Goal: Task Accomplishment & Management: Use online tool/utility

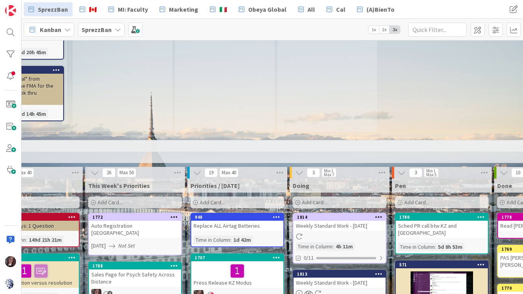
scroll to position [467, 322]
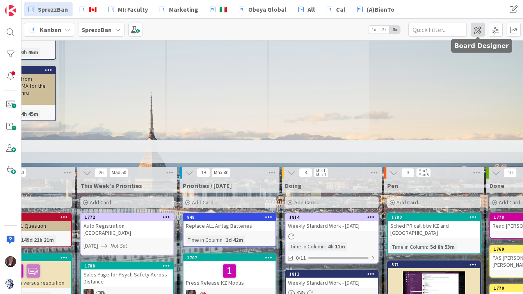
click at [475, 30] on span at bounding box center [478, 30] width 14 height 14
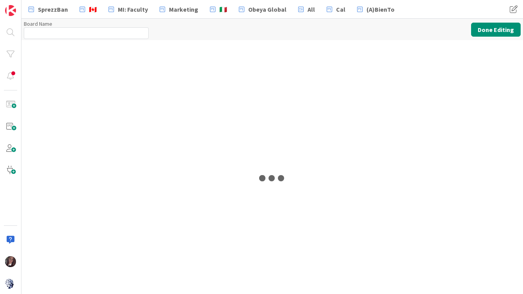
type input "SprezzBan"
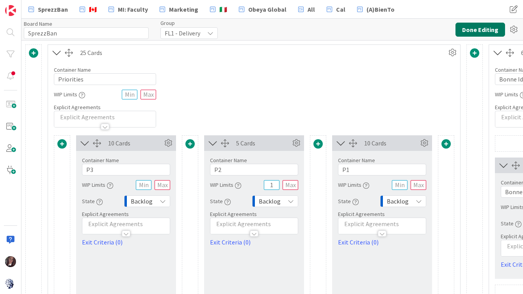
click at [474, 29] on button "Done Editing" at bounding box center [480, 30] width 50 height 14
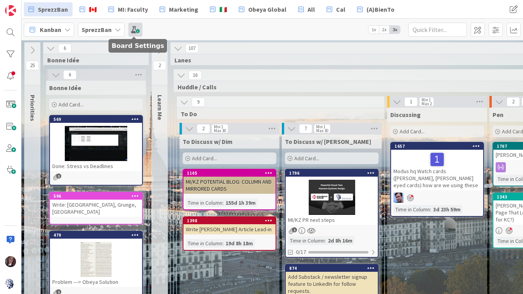
click at [133, 32] on span at bounding box center [135, 30] width 14 height 14
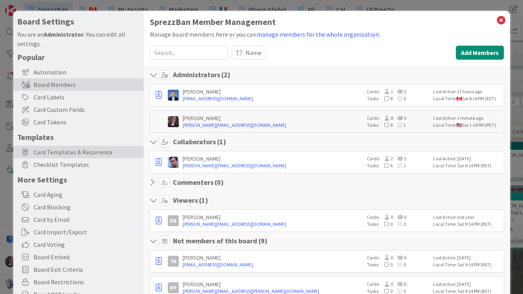
click at [66, 151] on span "Card Templates & Recurrence" at bounding box center [87, 151] width 106 height 9
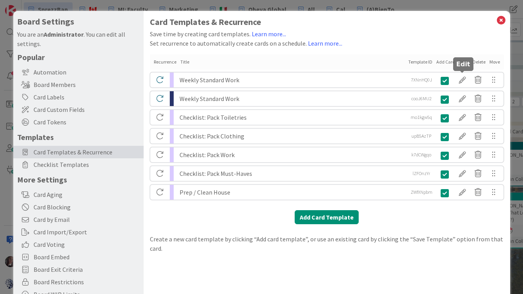
click at [462, 78] on div at bounding box center [463, 79] width 16 height 13
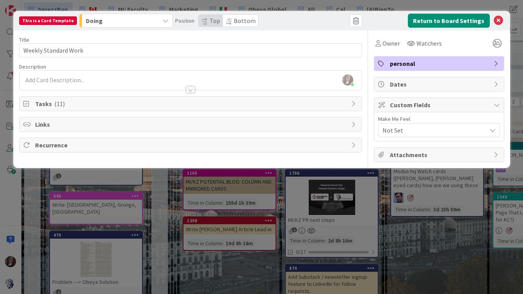
click at [43, 106] on span "Tasks ( 11 )" at bounding box center [191, 103] width 312 height 9
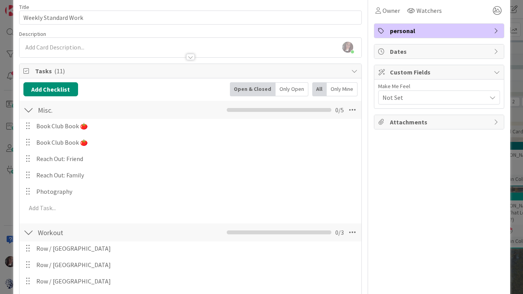
scroll to position [30, 0]
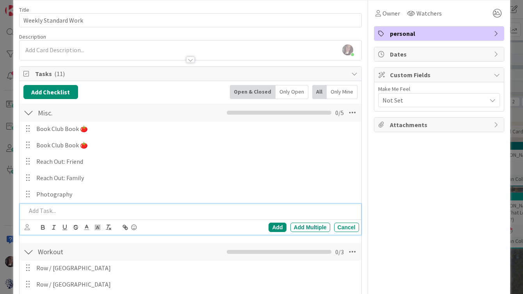
click at [44, 210] on p at bounding box center [191, 210] width 330 height 9
click at [276, 229] on div "Add" at bounding box center [277, 227] width 18 height 9
